Goal: Transaction & Acquisition: Purchase product/service

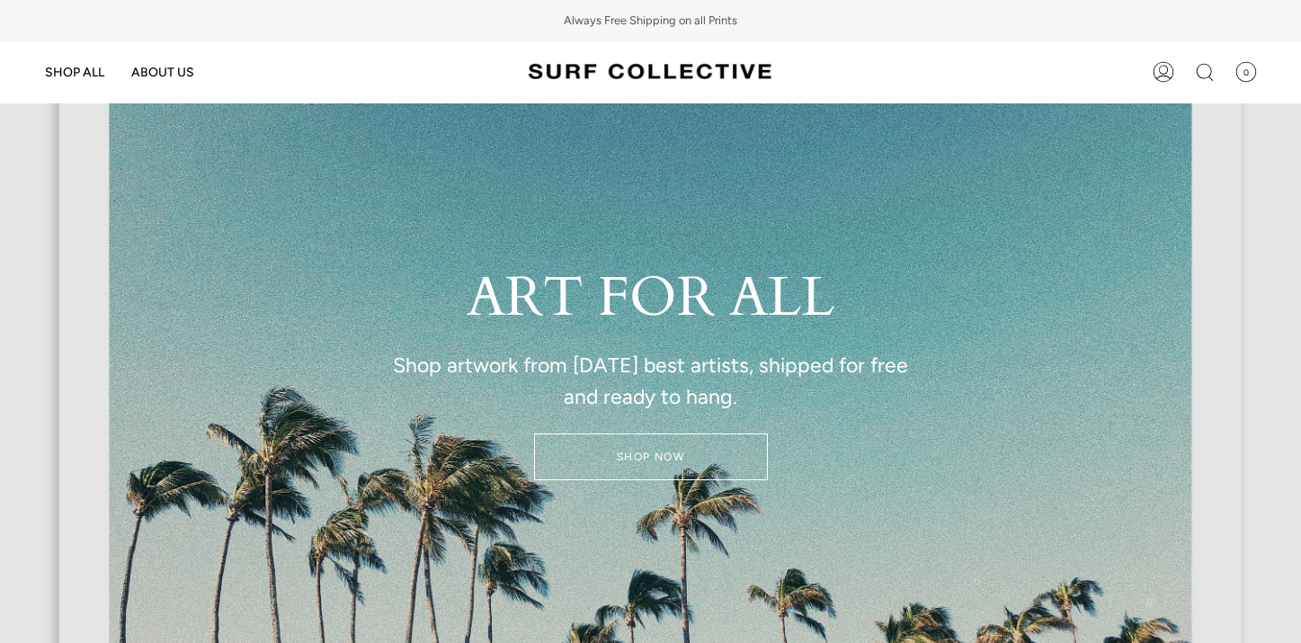
click at [681, 465] on link "SHOP NOW" at bounding box center [651, 456] width 234 height 47
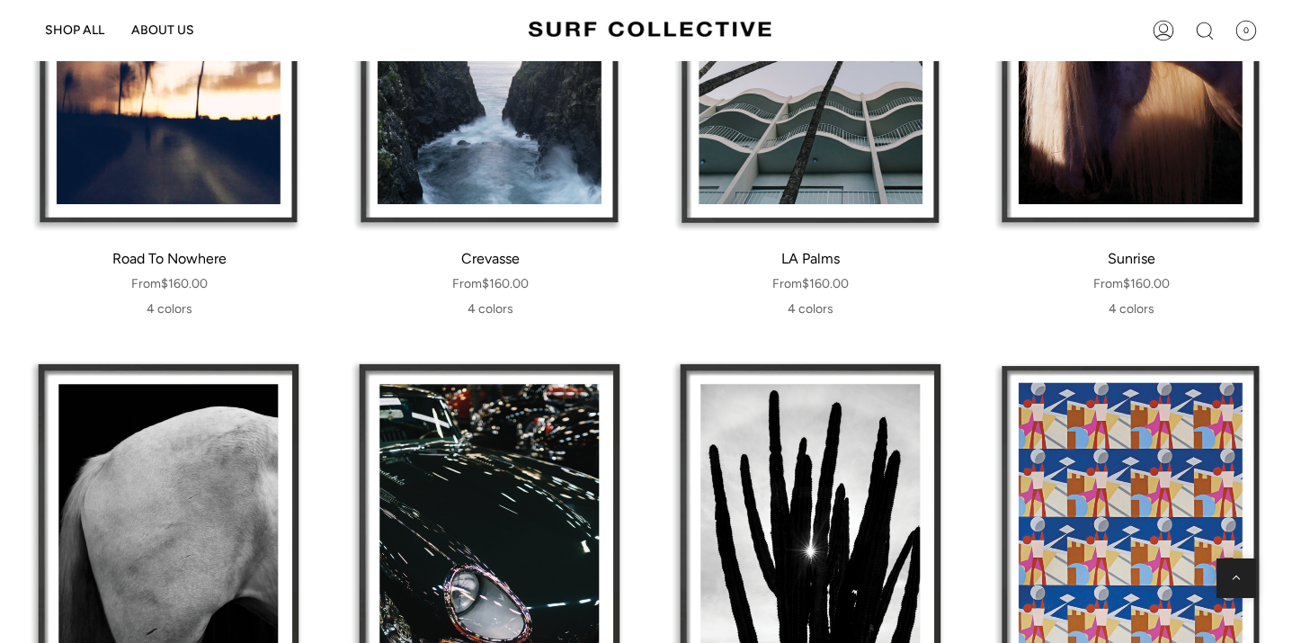
scroll to position [865, 0]
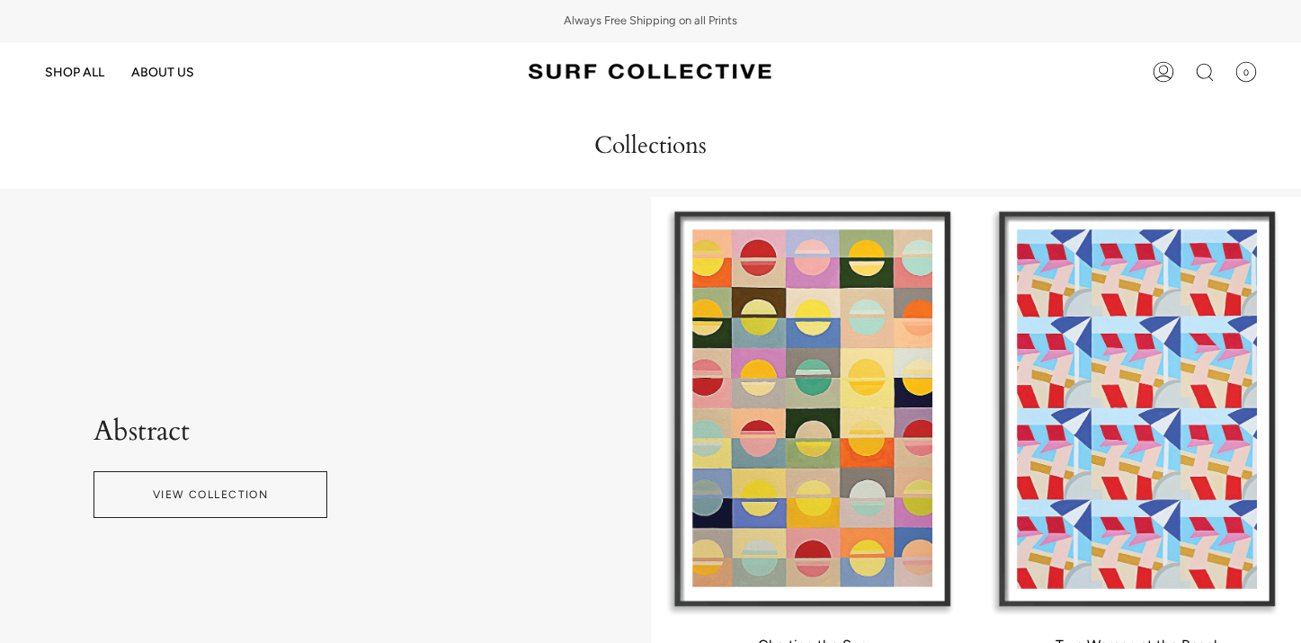
click at [1204, 75] on icon at bounding box center [1205, 72] width 22 height 22
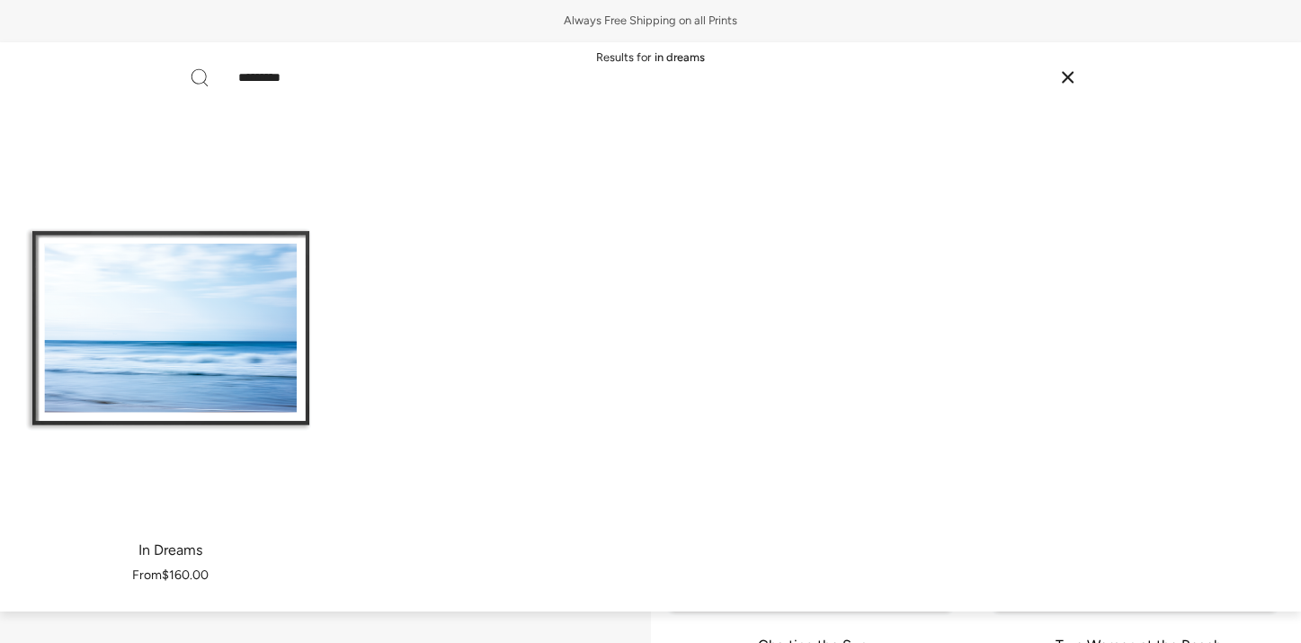
type input "*********"
click at [212, 392] on div "https://cdn.shopify.com/s/files/1/0592/4057/9231/products/JD_006_FRM_NAT_12x8_1…" at bounding box center [170, 328] width 303 height 393
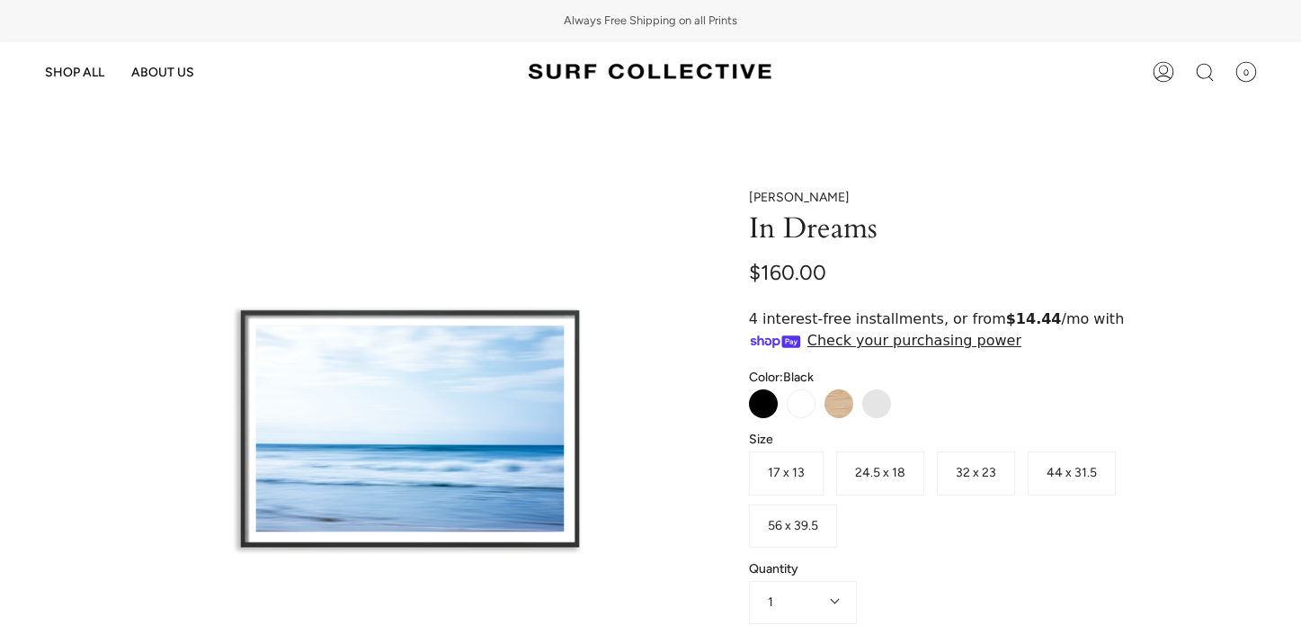
click at [988, 476] on span "32 x 23" at bounding box center [976, 472] width 40 height 15
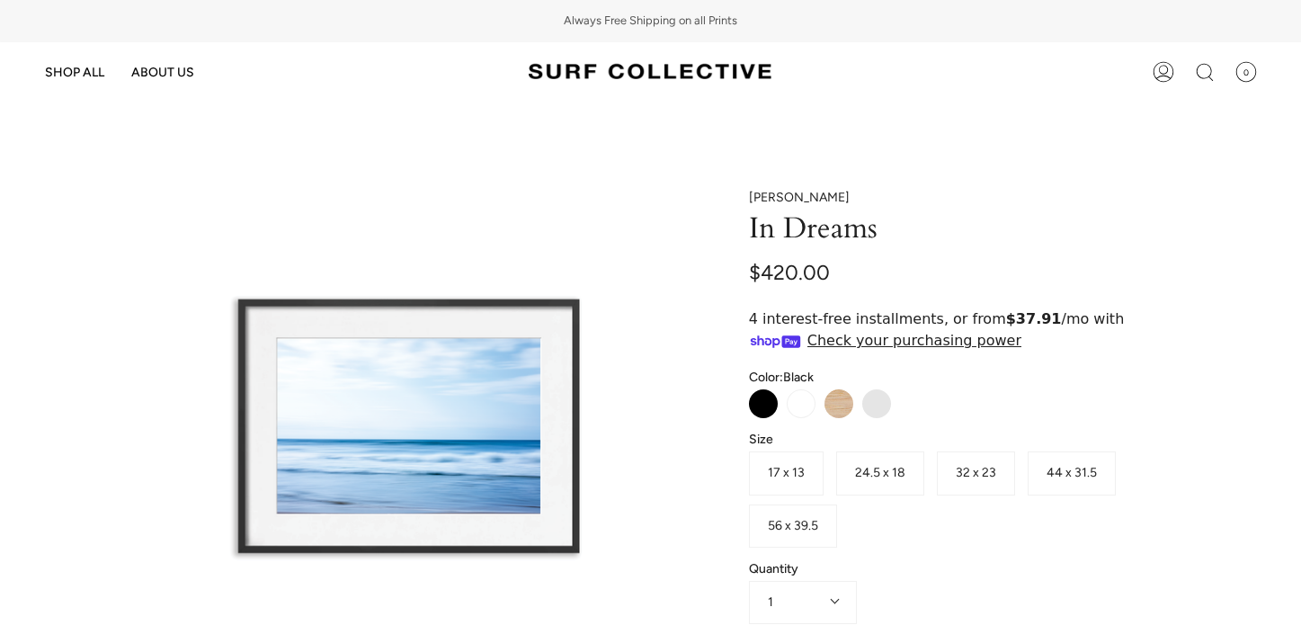
click at [1081, 472] on span "44 x 31.5" at bounding box center [1072, 472] width 50 height 15
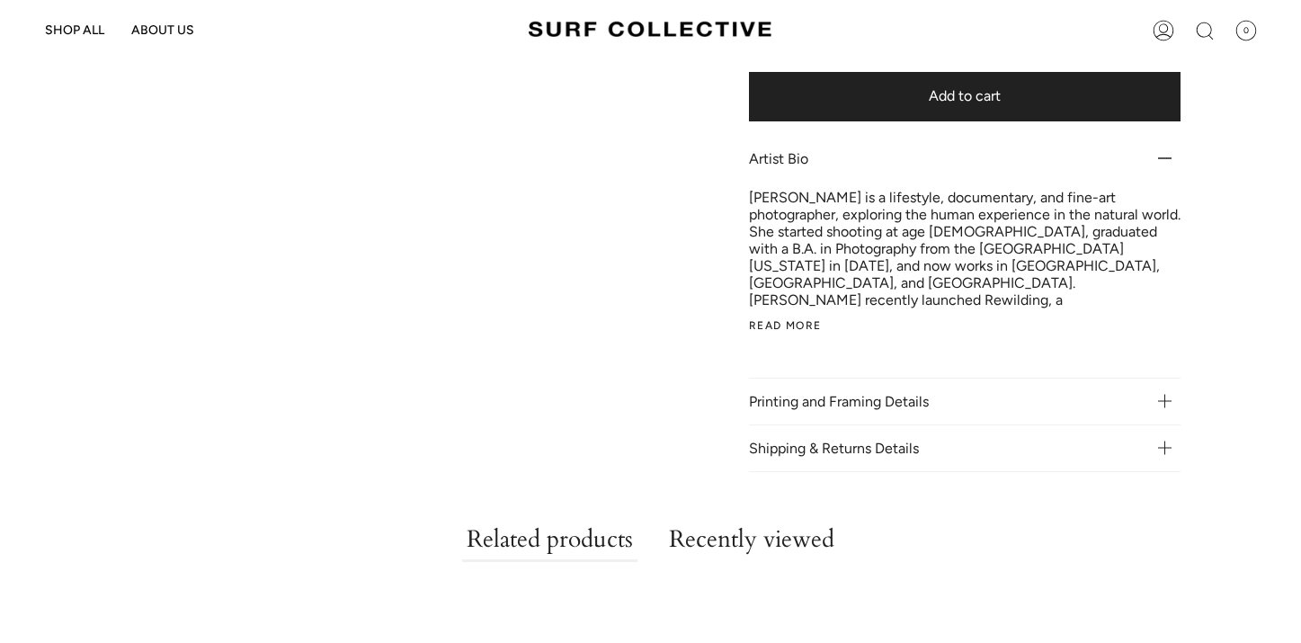
scroll to position [578, 0]
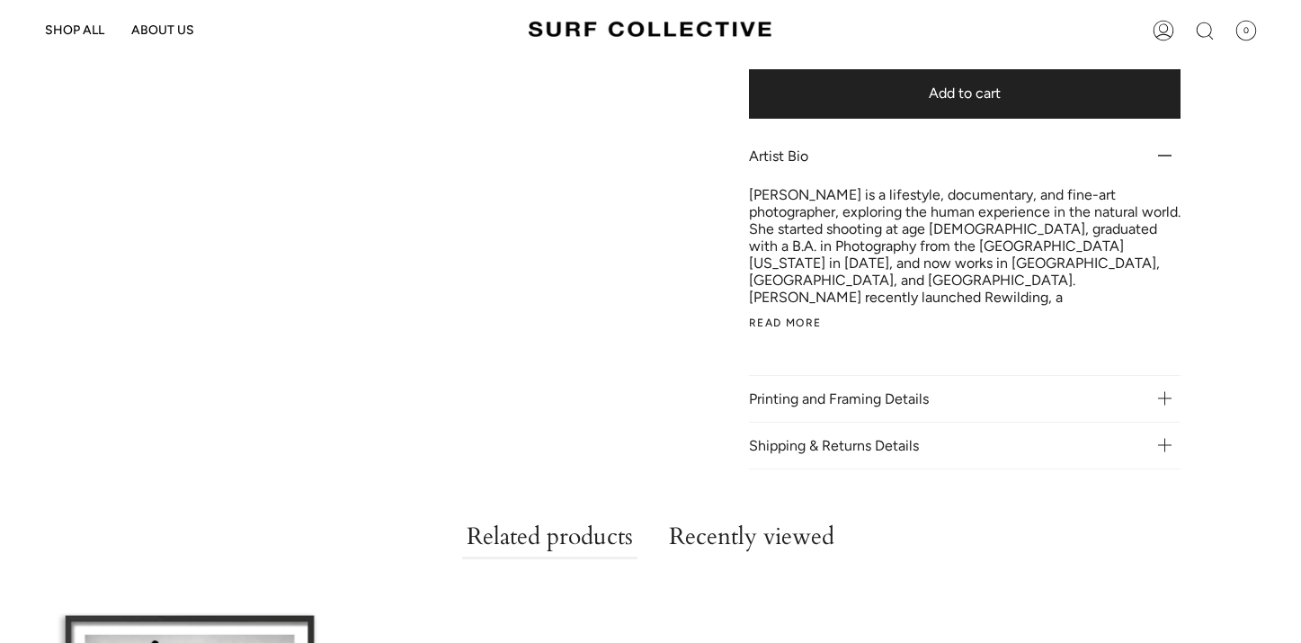
click at [993, 375] on p "Printing and Framing Details" at bounding box center [965, 398] width 432 height 47
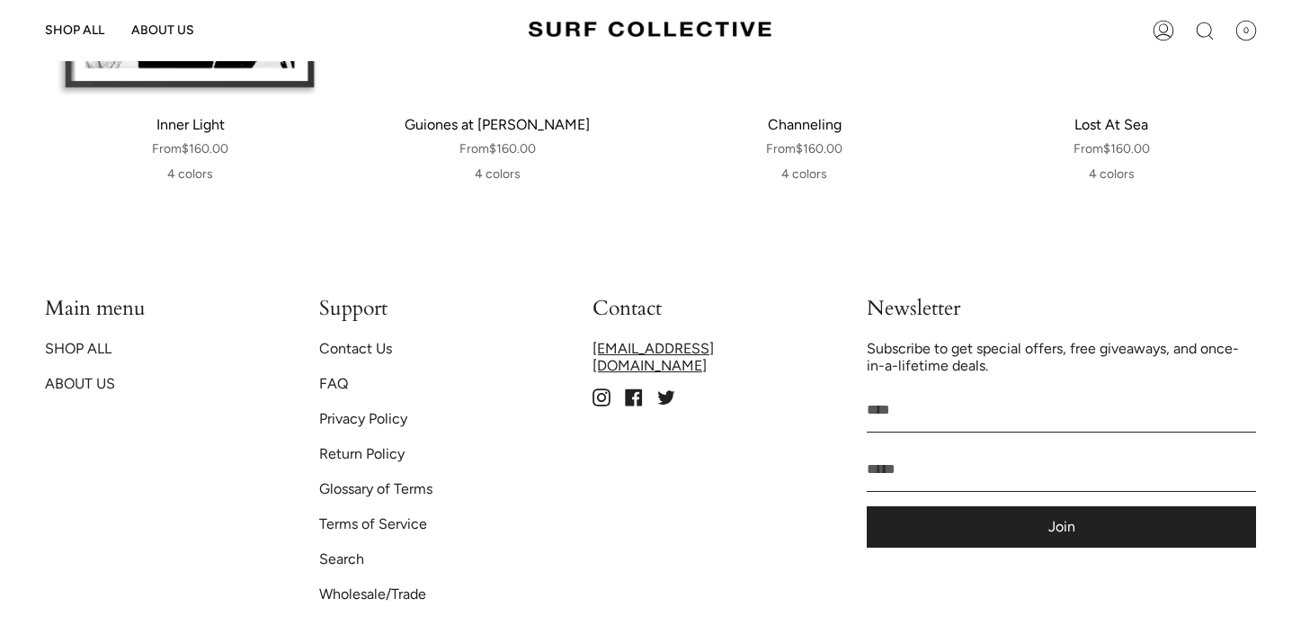
scroll to position [1778, 0]
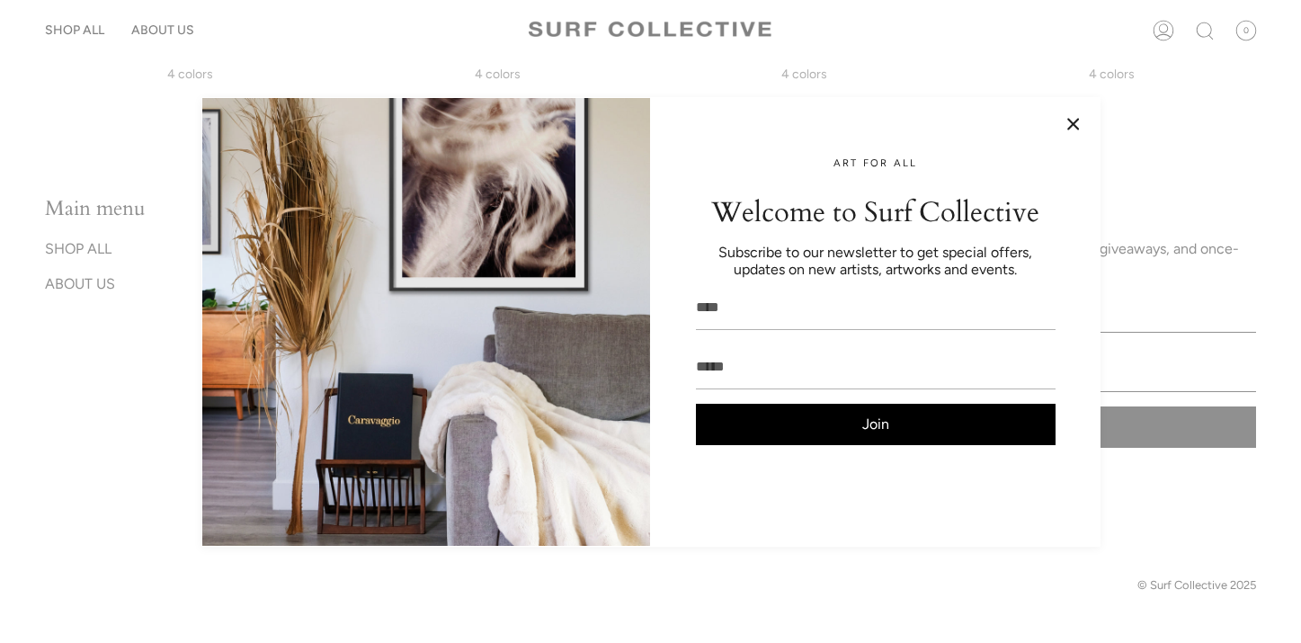
click at [1075, 124] on button at bounding box center [1074, 124] width 18 height 18
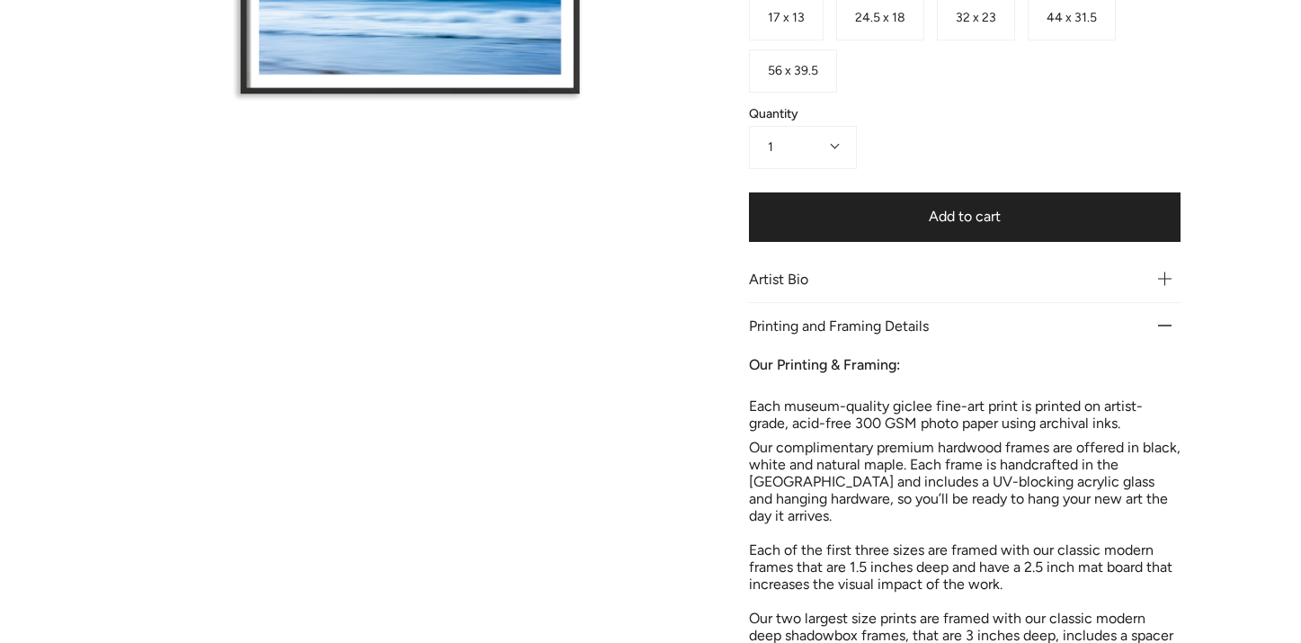
scroll to position [0, 0]
